Goal: Information Seeking & Learning: Learn about a topic

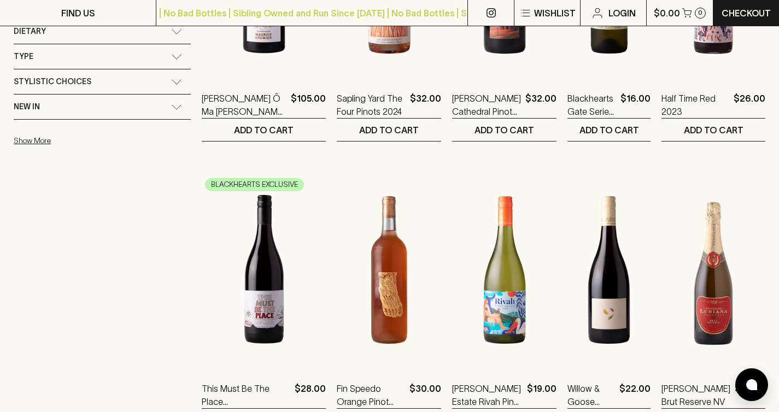
scroll to position [449, 0]
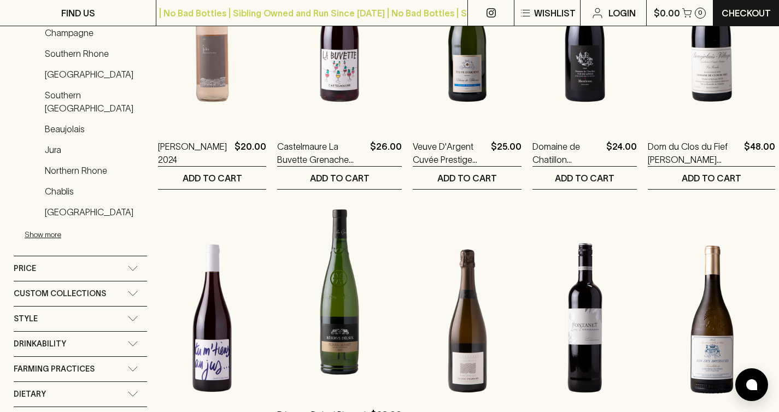
scroll to position [344, 0]
